Goal: Task Accomplishment & Management: Manage account settings

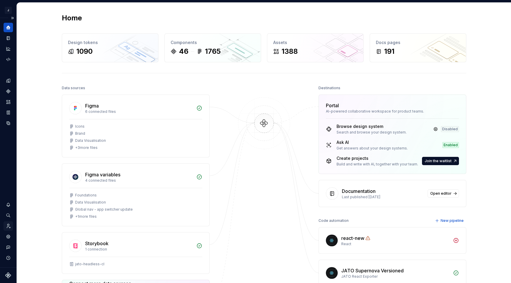
click at [7, 225] on icon "Invite team" at bounding box center [9, 226] width 4 height 4
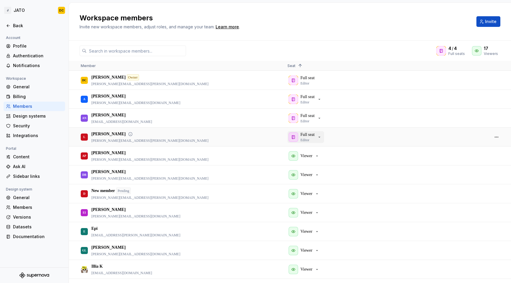
click at [317, 137] on div "Full seat Editor" at bounding box center [304, 137] width 33 height 11
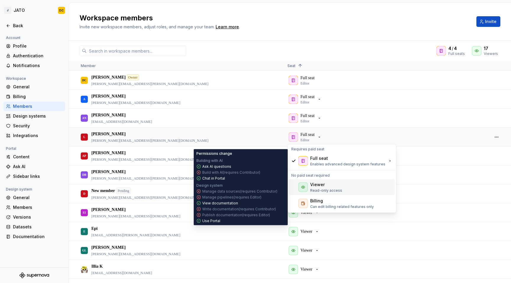
click at [317, 186] on div "Viewer" at bounding box center [317, 185] width 14 height 6
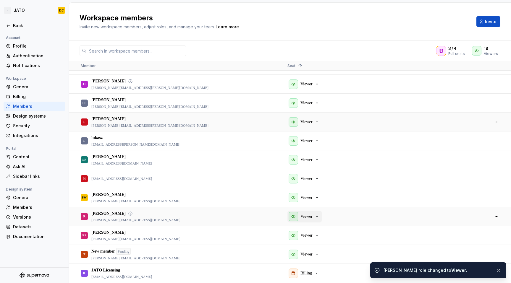
click at [313, 218] on div "Viewer" at bounding box center [303, 216] width 31 height 9
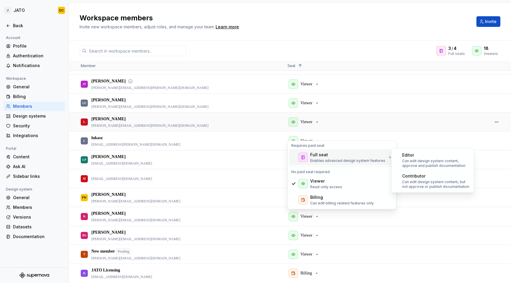
click at [319, 158] on p "Enables advanced design system features" at bounding box center [347, 160] width 75 height 5
click at [418, 164] on p "Can edit design system content, approve and publish documentation" at bounding box center [436, 163] width 68 height 9
